Goal: Submit feedback/report problem

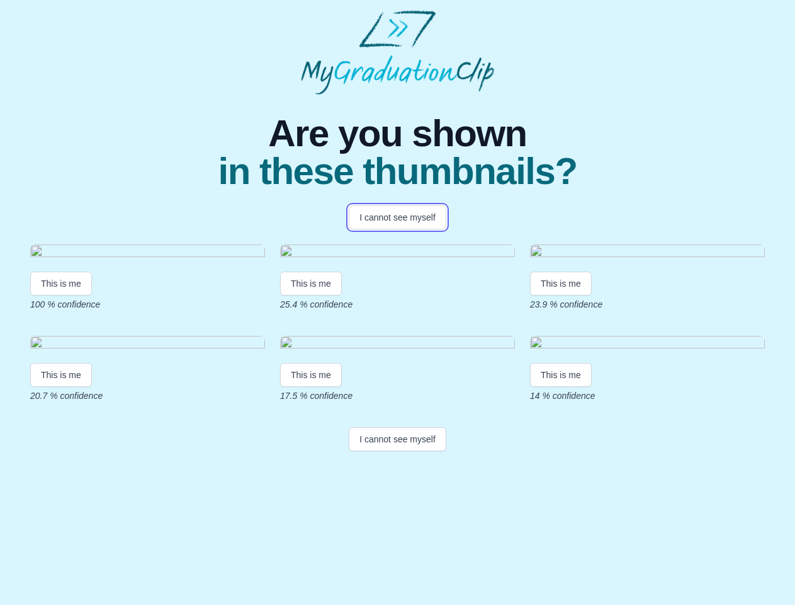
click at [397, 217] on button "I cannot see myself" at bounding box center [398, 217] width 98 height 24
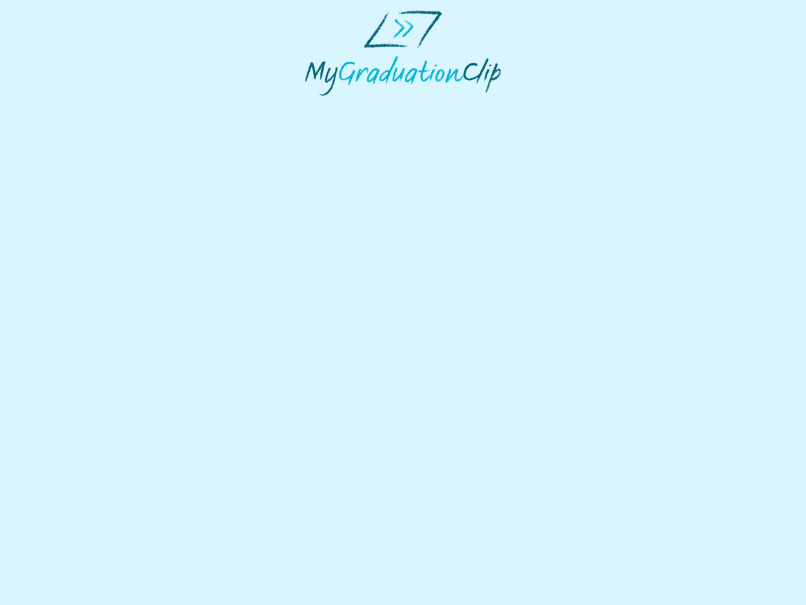
click at [61, 106] on html at bounding box center [403, 53] width 806 height 106
click at [313, 106] on html at bounding box center [403, 53] width 806 height 106
click at [564, 106] on html at bounding box center [403, 53] width 806 height 106
click at [61, 106] on html at bounding box center [403, 53] width 806 height 106
click at [313, 106] on html at bounding box center [403, 53] width 806 height 106
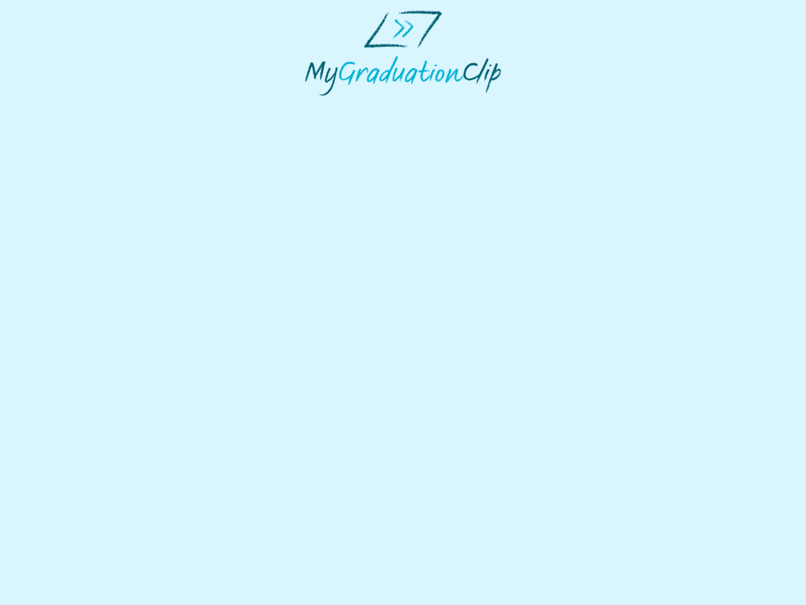
click at [564, 106] on html at bounding box center [403, 53] width 806 height 106
